Goal: Task Accomplishment & Management: Manage account settings

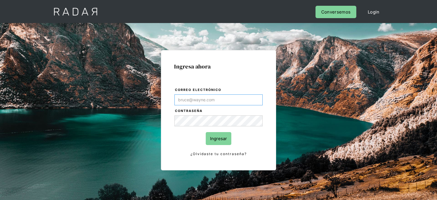
type input "[EMAIL_ADDRESS][PERSON_NAME][DOMAIN_NAME]"
click at [215, 139] on input "Ingresar" at bounding box center [219, 138] width 26 height 13
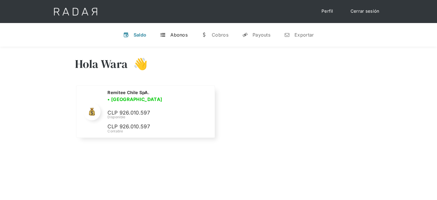
click at [173, 37] on div "Abonos" at bounding box center [178, 35] width 17 height 6
